Goal: Task Accomplishment & Management: Use online tool/utility

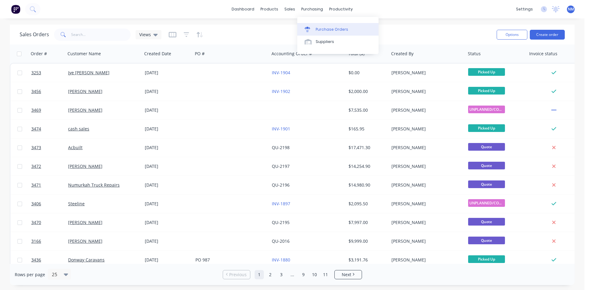
click at [323, 27] on div "Purchase Orders" at bounding box center [332, 30] width 33 height 6
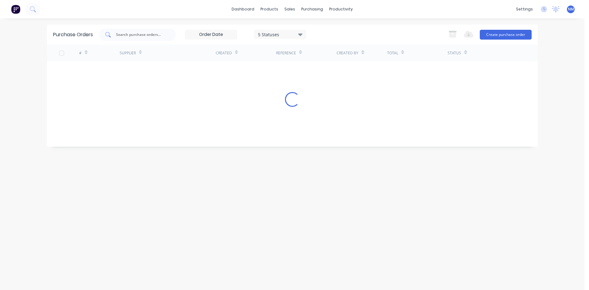
click at [148, 36] on input "text" at bounding box center [140, 35] width 51 height 6
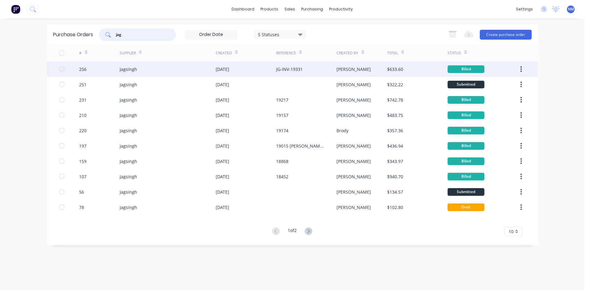
type input "jag"
click at [256, 69] on div "[DATE]" at bounding box center [246, 68] width 60 height 15
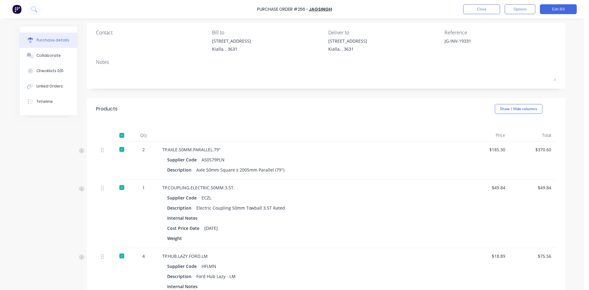
scroll to position [92, 0]
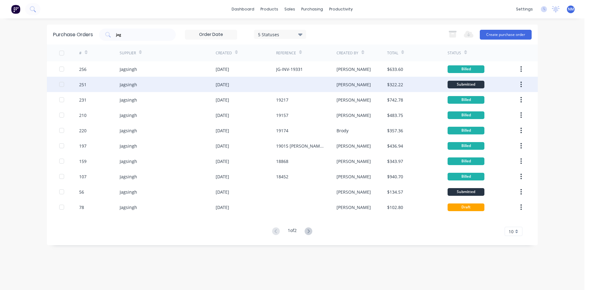
click at [227, 84] on div "[DATE]" at bounding box center [222, 84] width 13 height 6
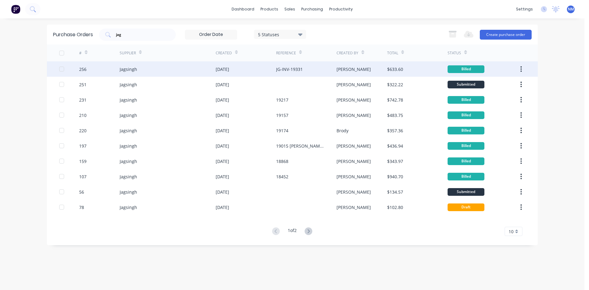
click at [177, 70] on div "Jagsingh" at bounding box center [168, 68] width 96 height 15
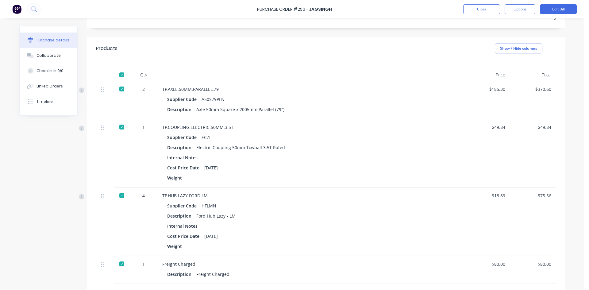
scroll to position [123, 0]
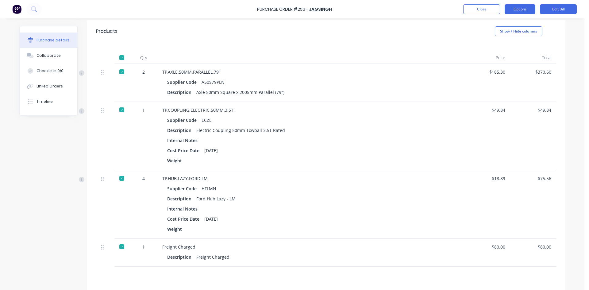
click at [524, 4] on button "Options" at bounding box center [520, 9] width 31 height 10
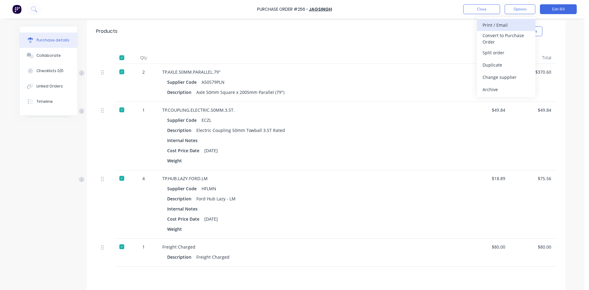
click at [513, 22] on div "Print / Email" at bounding box center [506, 25] width 47 height 9
click at [507, 37] on div "With pricing" at bounding box center [506, 37] width 47 height 9
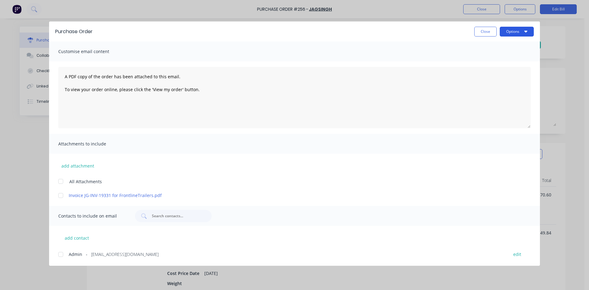
click at [521, 35] on button "Options" at bounding box center [517, 32] width 34 height 10
click at [501, 63] on div "Print" at bounding box center [504, 59] width 47 height 9
type textarea "x"
